Goal: Transaction & Acquisition: Purchase product/service

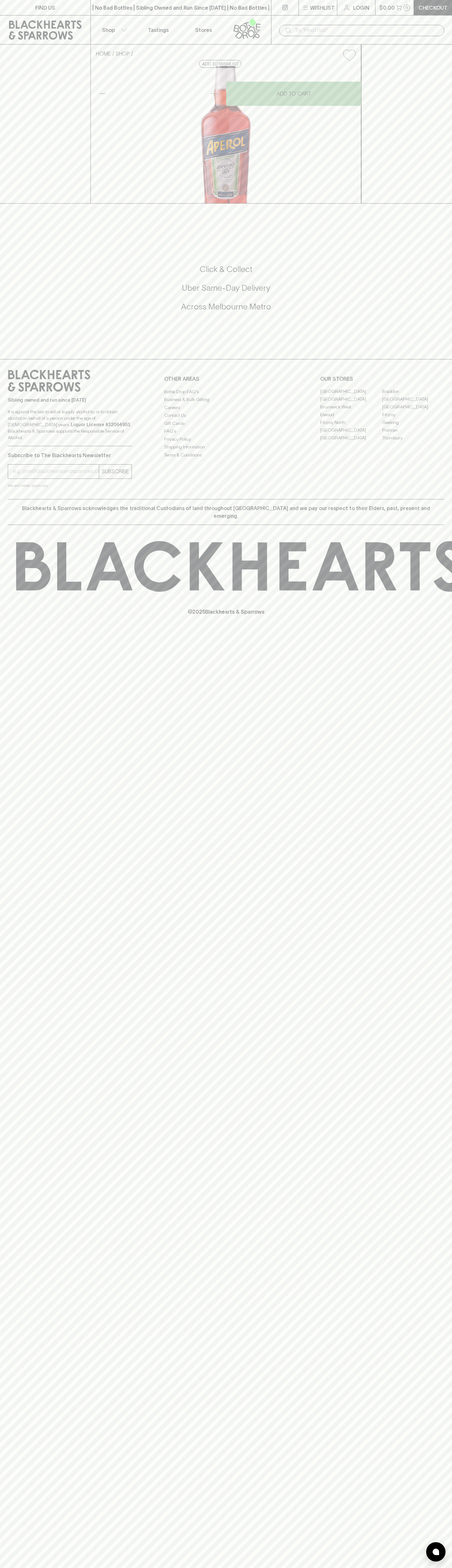
click at [341, 23] on div "​" at bounding box center [361, 30] width 181 height 29
click at [438, 797] on div "FIND US | No Bad Bottles | Sibling Owned and Run Since 2006 | No Bad Bottles | …" at bounding box center [226, 784] width 452 height 1568
click at [418, 1567] on html "FIND US | No Bad Bottles | Sibling Owned and Run Since 2006 | No Bad Bottles | …" at bounding box center [226, 784] width 452 height 1568
click at [12, 137] on div "HOME SHOP Aperol $33.00 Add to wishlist No Further Discounts 1 ADD TO CART Chec…" at bounding box center [226, 124] width 452 height 159
